Goal: Navigation & Orientation: Find specific page/section

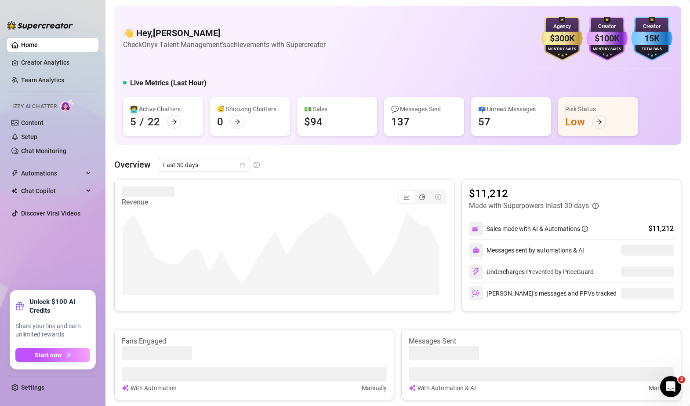
click at [452, 175] on div "Overview Last 30 days Revenue $11,212 Made with Superpowers in last 30 days Sal…" at bounding box center [397, 361] width 567 height 407
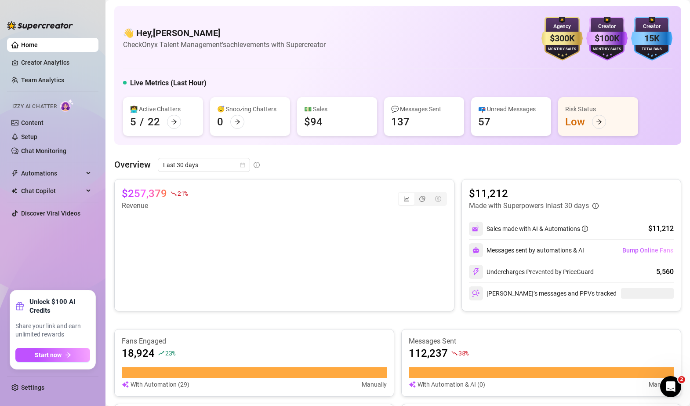
click at [453, 175] on div "Overview Last 30 days $257,379 21 % Revenue $11,212 Made with Superpowers in la…" at bounding box center [397, 357] width 567 height 399
click at [243, 124] on div at bounding box center [237, 122] width 14 height 14
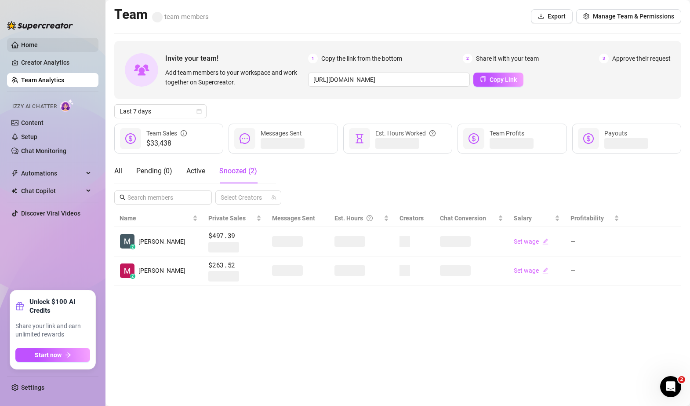
click at [28, 42] on link "Home" at bounding box center [29, 44] width 17 height 7
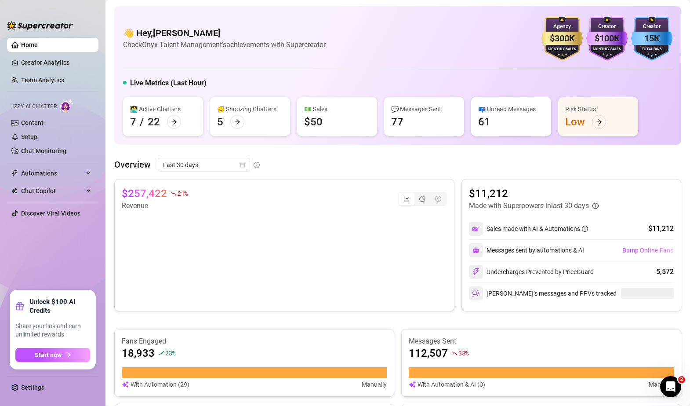
click at [299, 147] on div "👋 Hey, Mike Calore Check Onyx Talent Management's achievements with Supercreato…" at bounding box center [397, 360] width 567 height 709
click at [452, 176] on div "Overview Last 30 days $257,422 21 % Revenue $11,212 Made with Superpowers in la…" at bounding box center [397, 357] width 567 height 399
click at [449, 172] on div "Overview Last 30 days $257,422 21 % Revenue $11,212 Made with Superpowers in la…" at bounding box center [397, 357] width 567 height 399
click at [451, 177] on div "Overview Last 30 days $257,422 21 % Revenue $11,212 Made with Superpowers in la…" at bounding box center [397, 357] width 567 height 399
